Goal: Task Accomplishment & Management: Use online tool/utility

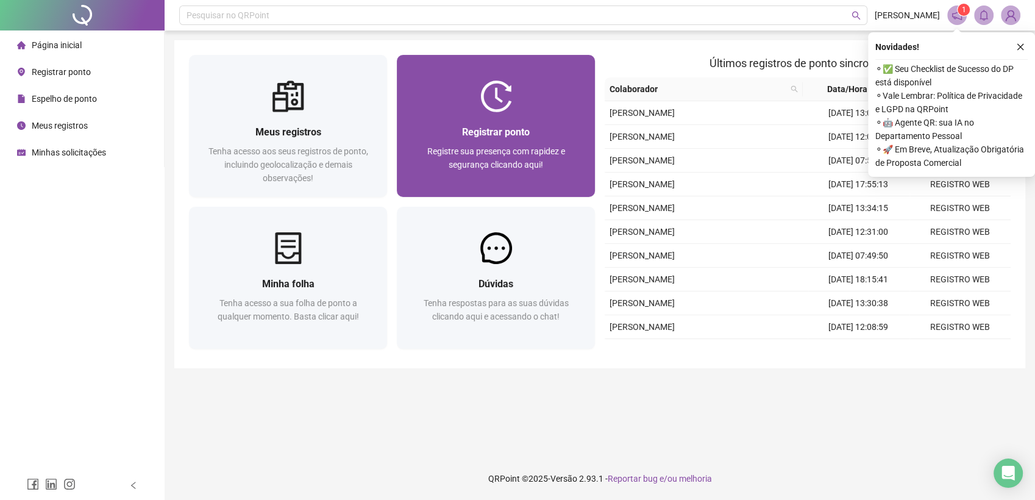
click at [554, 112] on div "Registrar ponto Registre sua presença com rapidez e segurança clicando aqui!" at bounding box center [496, 154] width 198 height 85
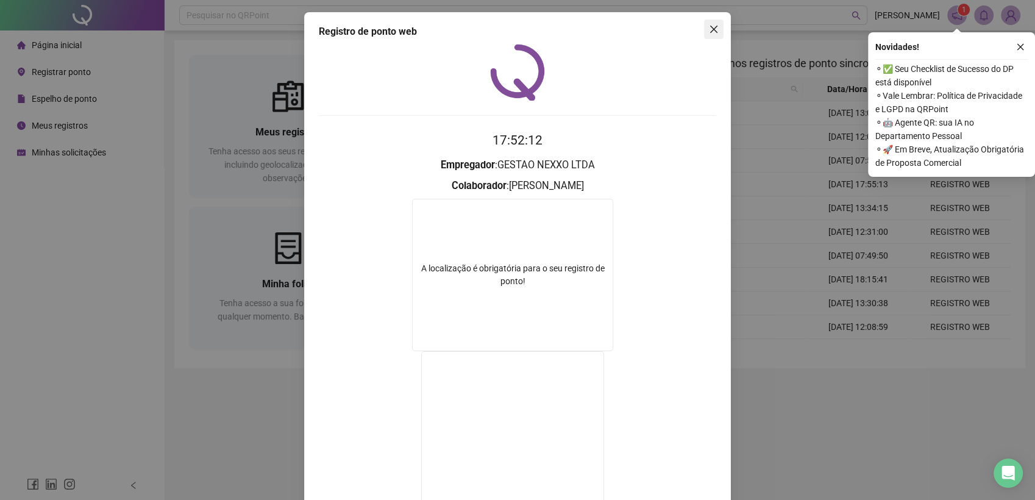
click at [705, 22] on button "Close" at bounding box center [714, 30] width 20 height 20
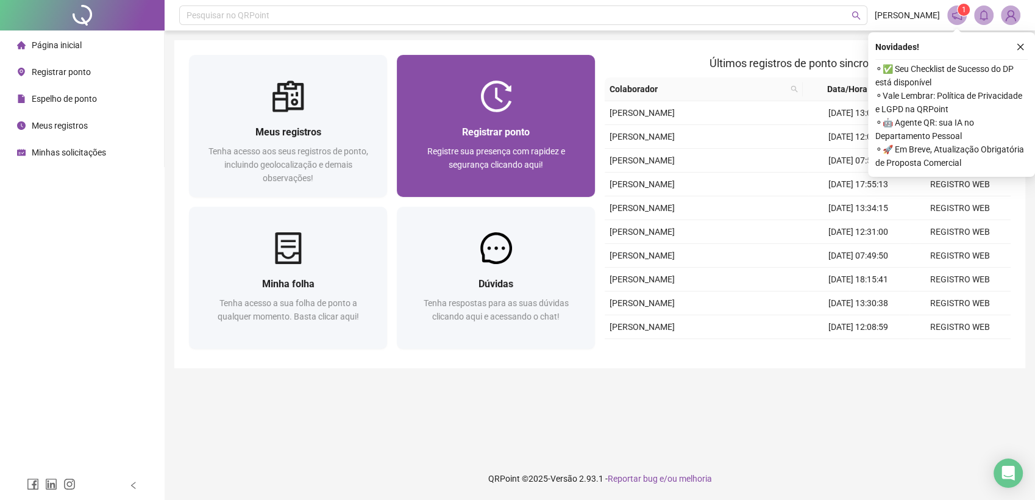
click at [546, 125] on div "Registrar ponto" at bounding box center [496, 131] width 169 height 15
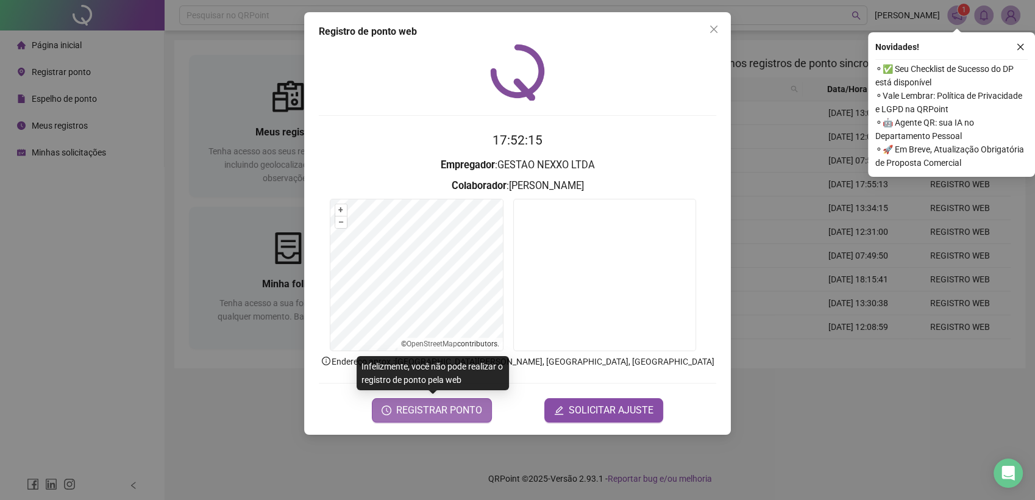
click at [446, 415] on span "REGISTRAR PONTO" at bounding box center [439, 410] width 86 height 15
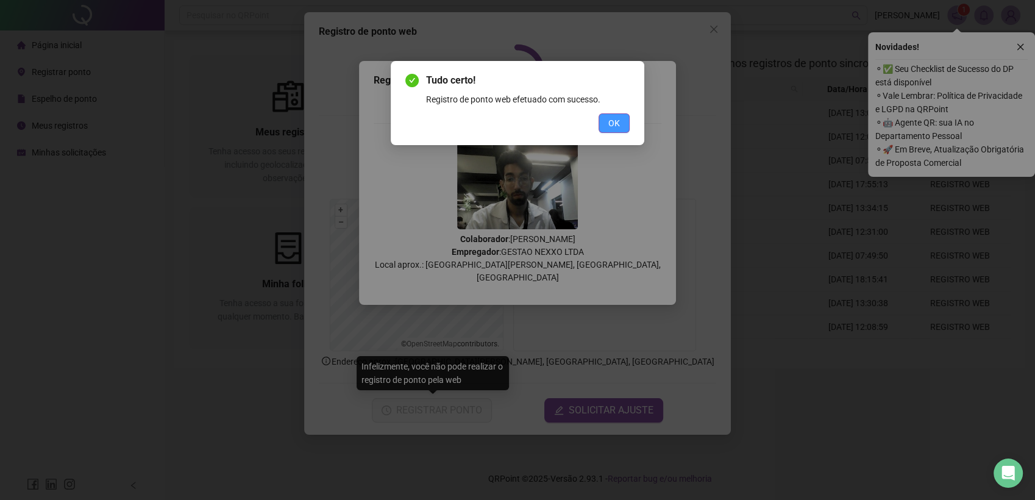
click at [625, 114] on button "OK" at bounding box center [614, 123] width 31 height 20
